Goal: Navigation & Orientation: Find specific page/section

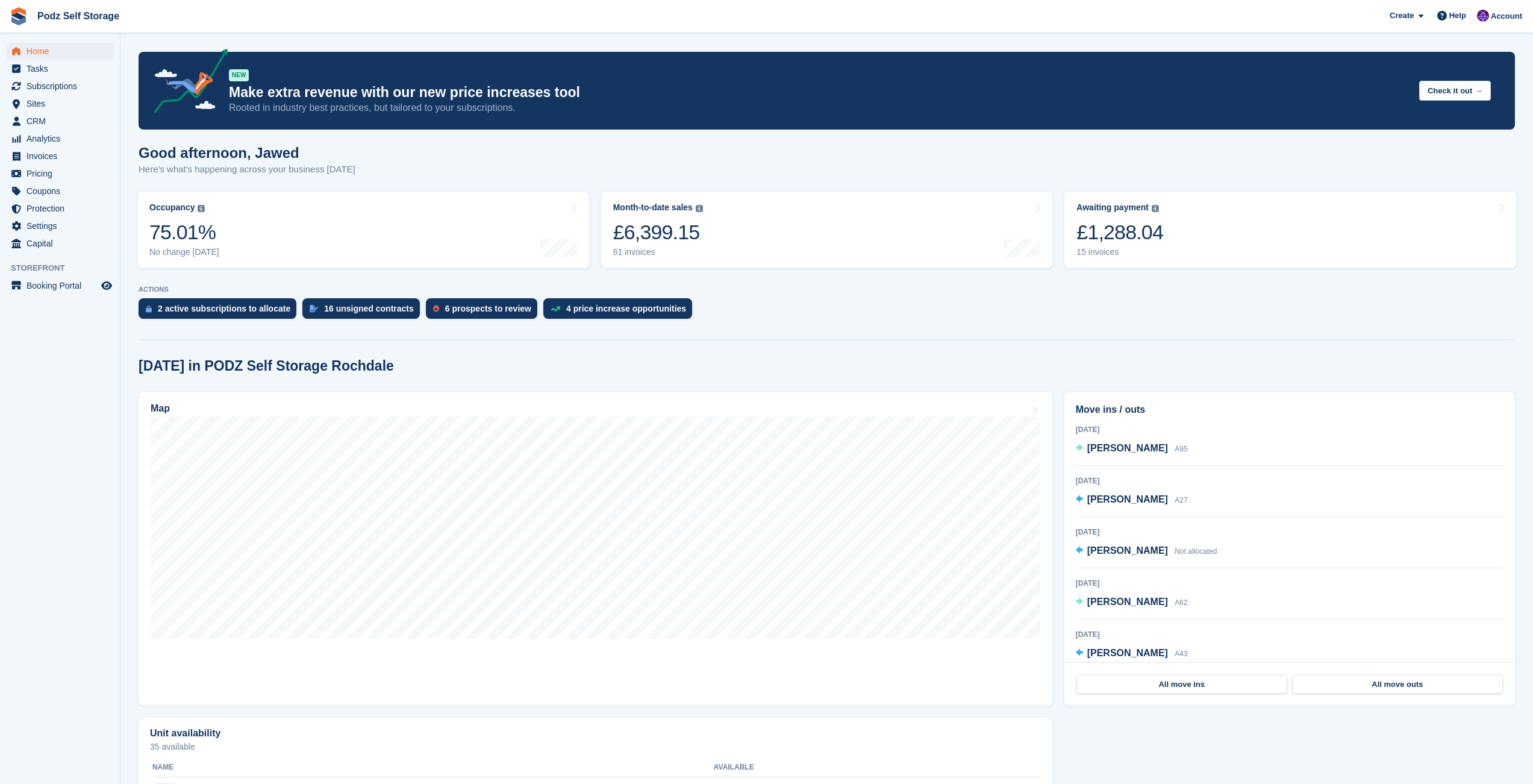
click at [962, 287] on p "ACTIONS" at bounding box center [826, 289] width 1377 height 8
click at [58, 51] on span "Home" at bounding box center [63, 51] width 73 height 17
click at [53, 101] on span "Sites" at bounding box center [63, 103] width 73 height 17
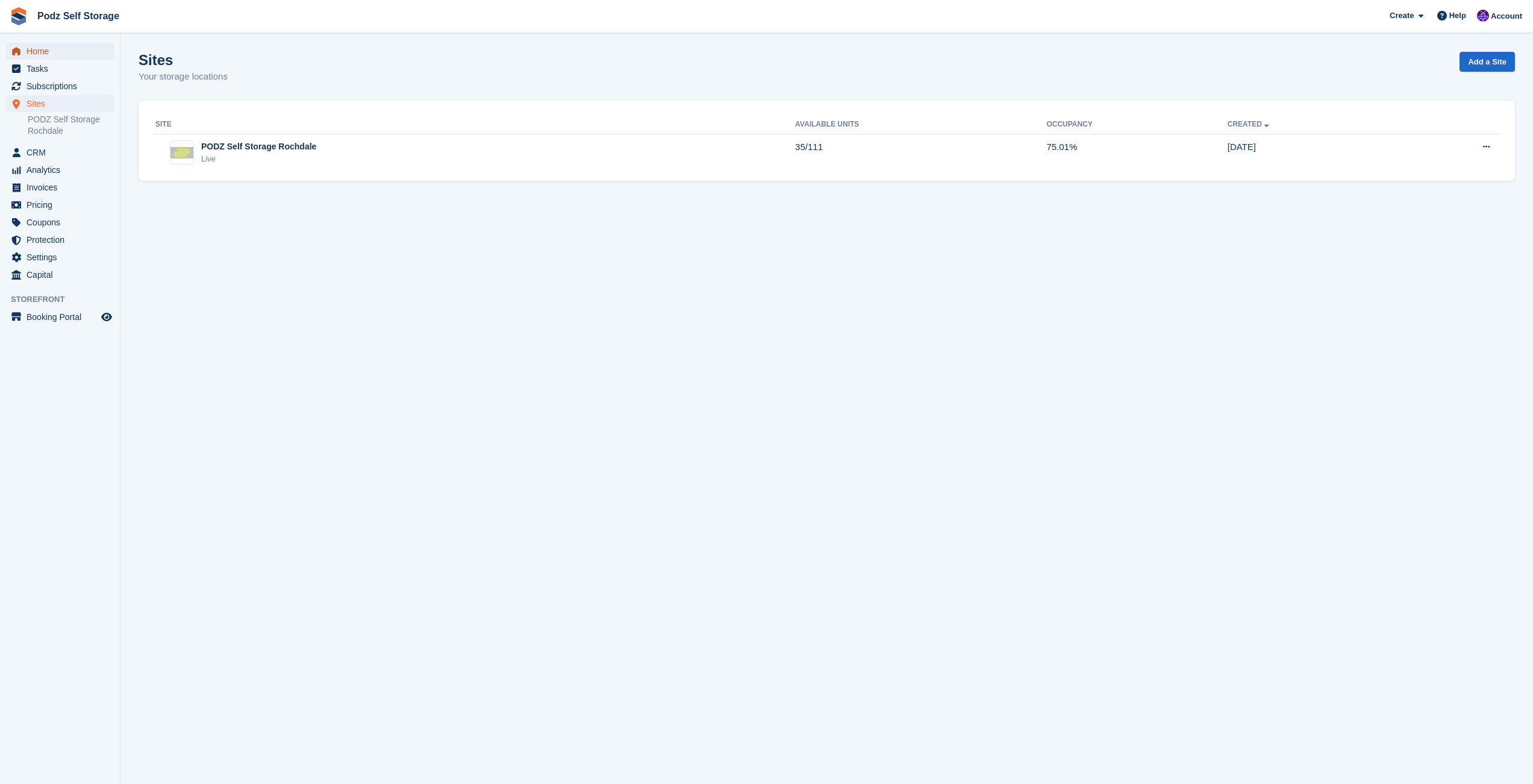
click at [80, 51] on span "Home" at bounding box center [63, 51] width 73 height 17
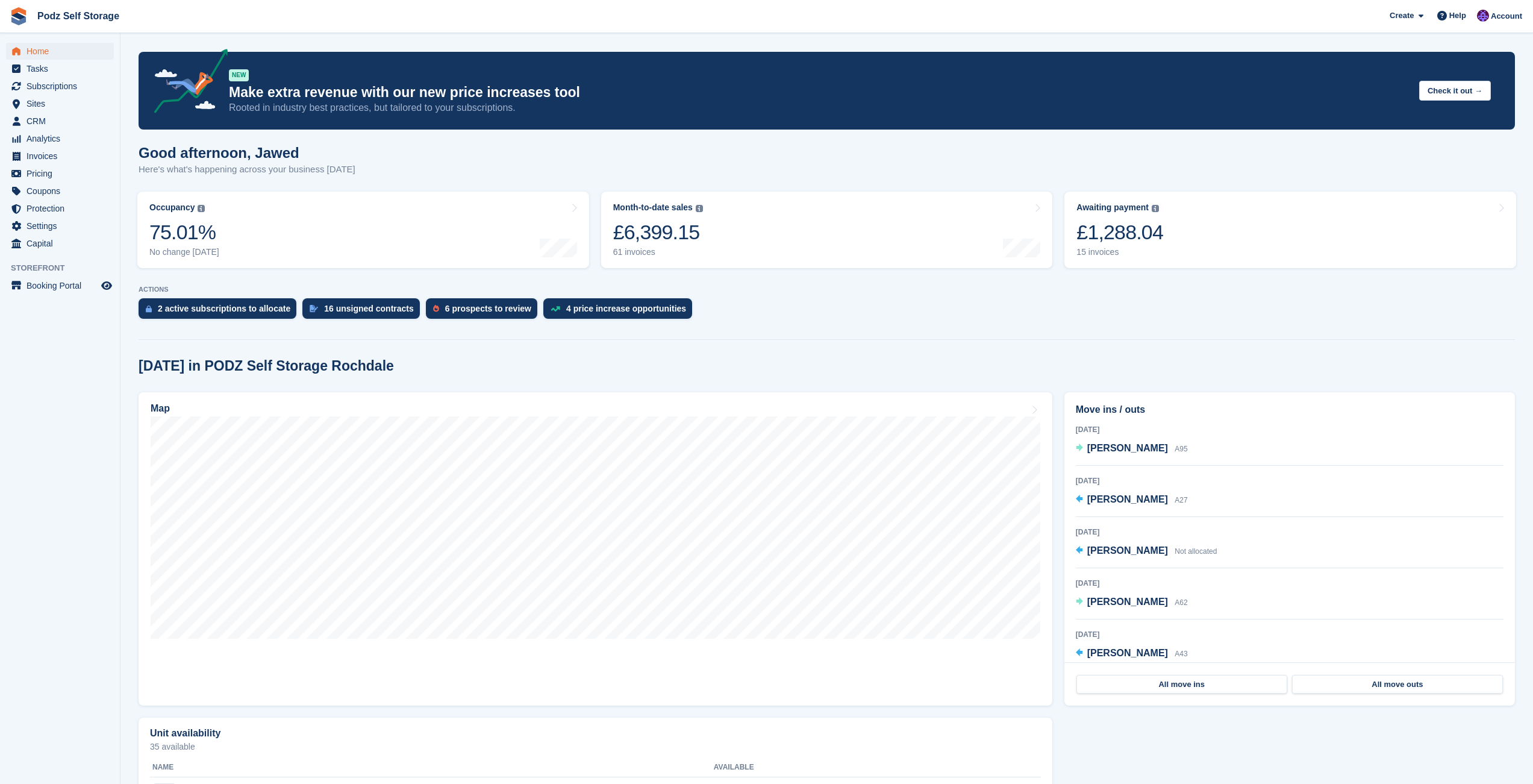
click at [408, 160] on div "Good afternoon, Jawed Here's what's happening across your business today" at bounding box center [826, 168] width 1377 height 47
